Goal: Find specific page/section: Find specific page/section

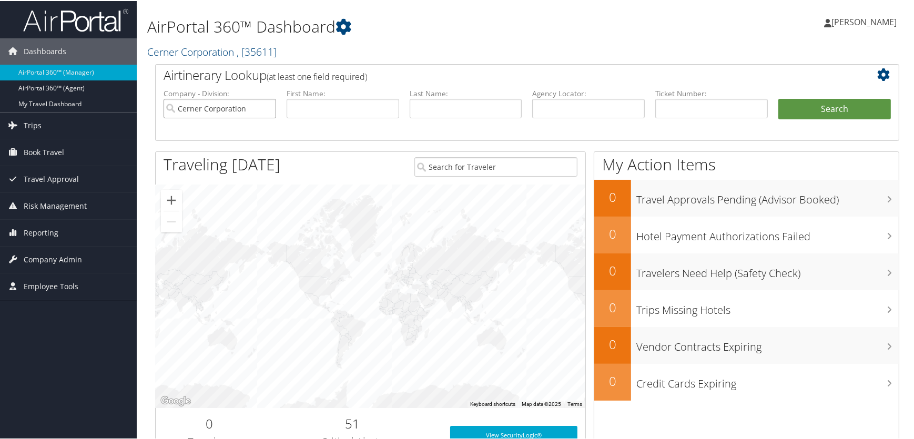
drag, startPoint x: 259, startPoint y: 106, endPoint x: 154, endPoint y: 106, distance: 105.2
click at [154, 106] on div "Airtinerary Lookup (at least one field required) Company - Division: Cerner Cor…" at bounding box center [527, 265] width 760 height 404
click at [49, 257] on span "Company Admin" at bounding box center [53, 259] width 58 height 26
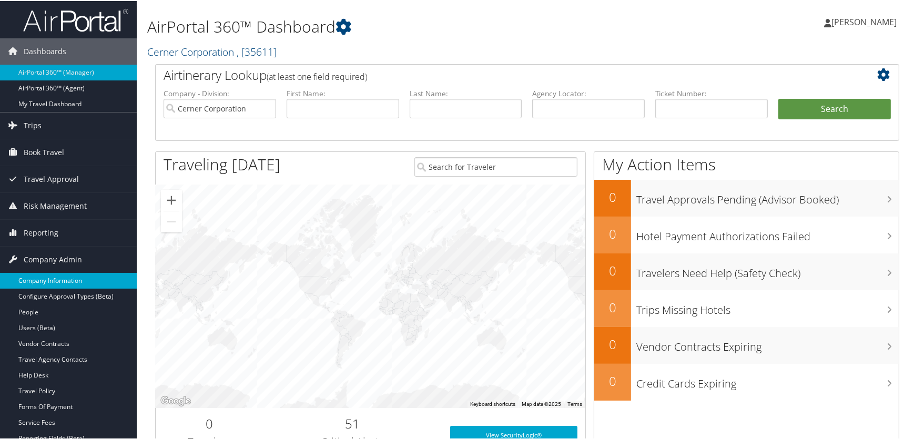
click at [64, 277] on link "Company Information" at bounding box center [68, 280] width 137 height 16
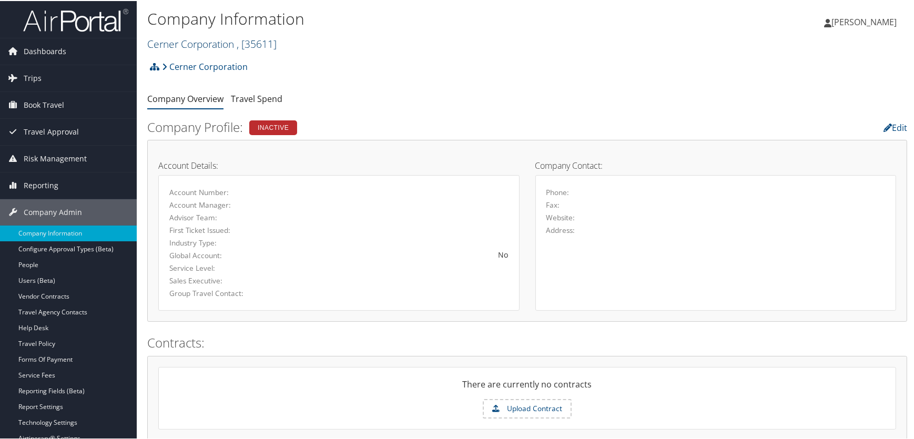
click at [232, 42] on link "Cerner Corporation , [ 35611 ]" at bounding box center [211, 43] width 129 height 14
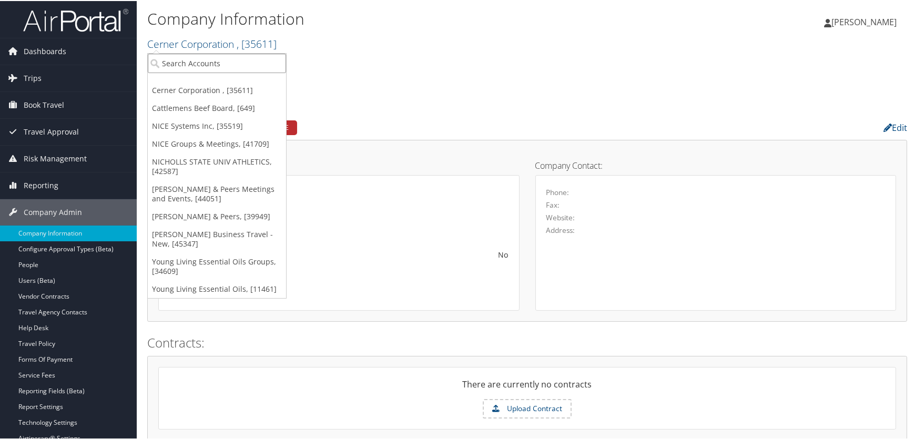
click at [237, 63] on input "search" at bounding box center [217, 62] width 138 height 19
type input "blue"
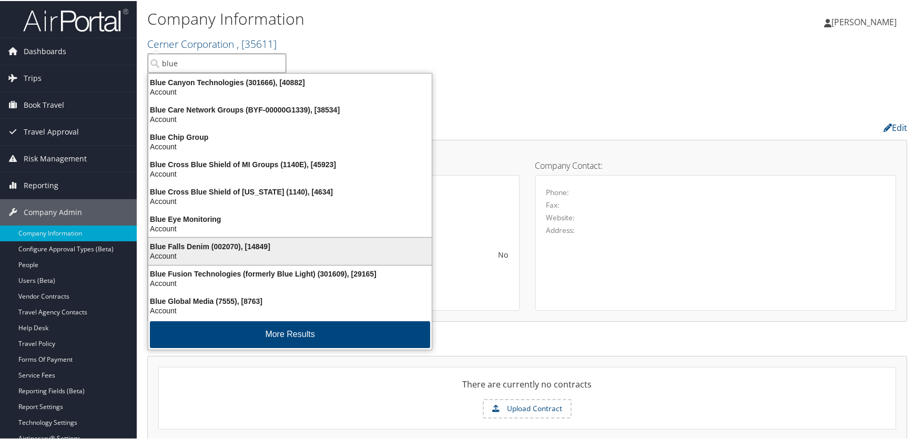
scroll to position [2, 0]
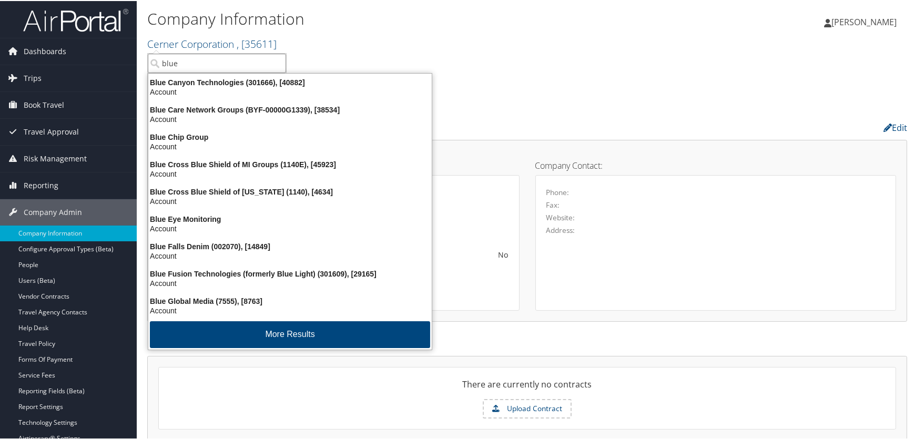
click at [219, 60] on input "blue" at bounding box center [217, 62] width 138 height 19
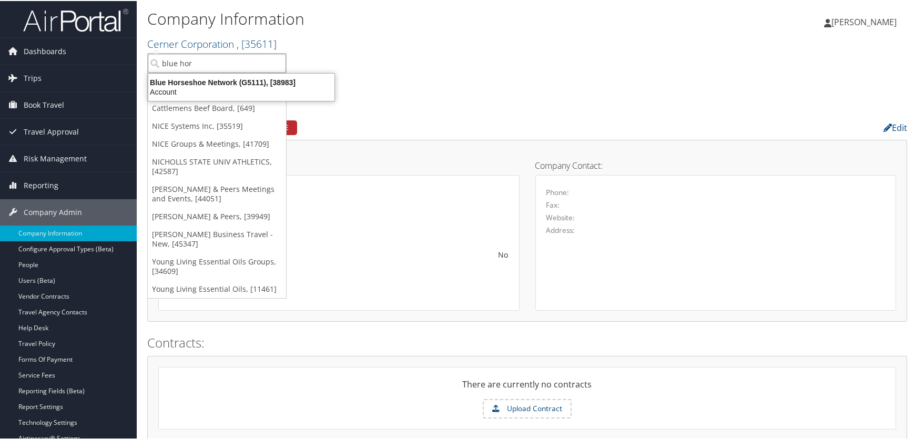
scroll to position [0, 0]
type input "blue horse"
click at [239, 83] on div "Blue Horseshoe Network (G5111), [38983]" at bounding box center [241, 81] width 199 height 9
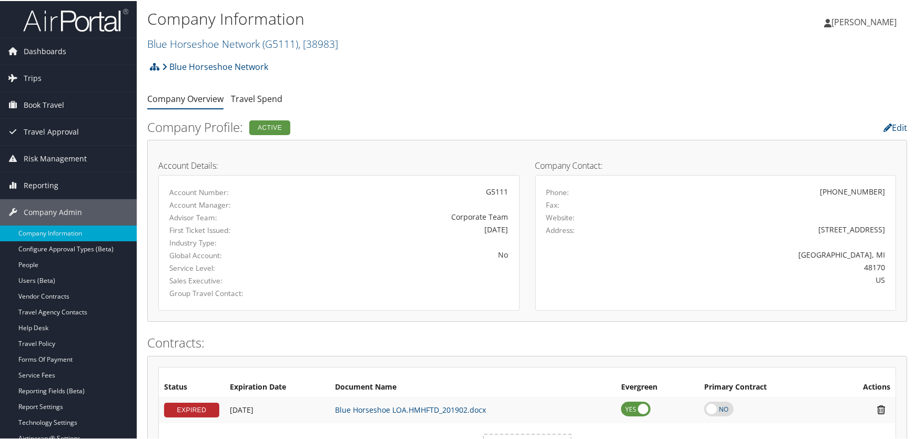
click at [721, 51] on div "Company Information Blue Horseshoe Network ( G5111 ) , [ 38983 ] Blue Horseshoe…" at bounding box center [527, 27] width 781 height 55
click at [847, 75] on div "Blue Horseshoe Network Account Structure Blue Horseshoe Network (G5111) ACTIVE …" at bounding box center [527, 69] width 760 height 28
drag, startPoint x: 670, startPoint y: 84, endPoint x: 697, endPoint y: 94, distance: 29.4
